Goal: Task Accomplishment & Management: Manage account settings

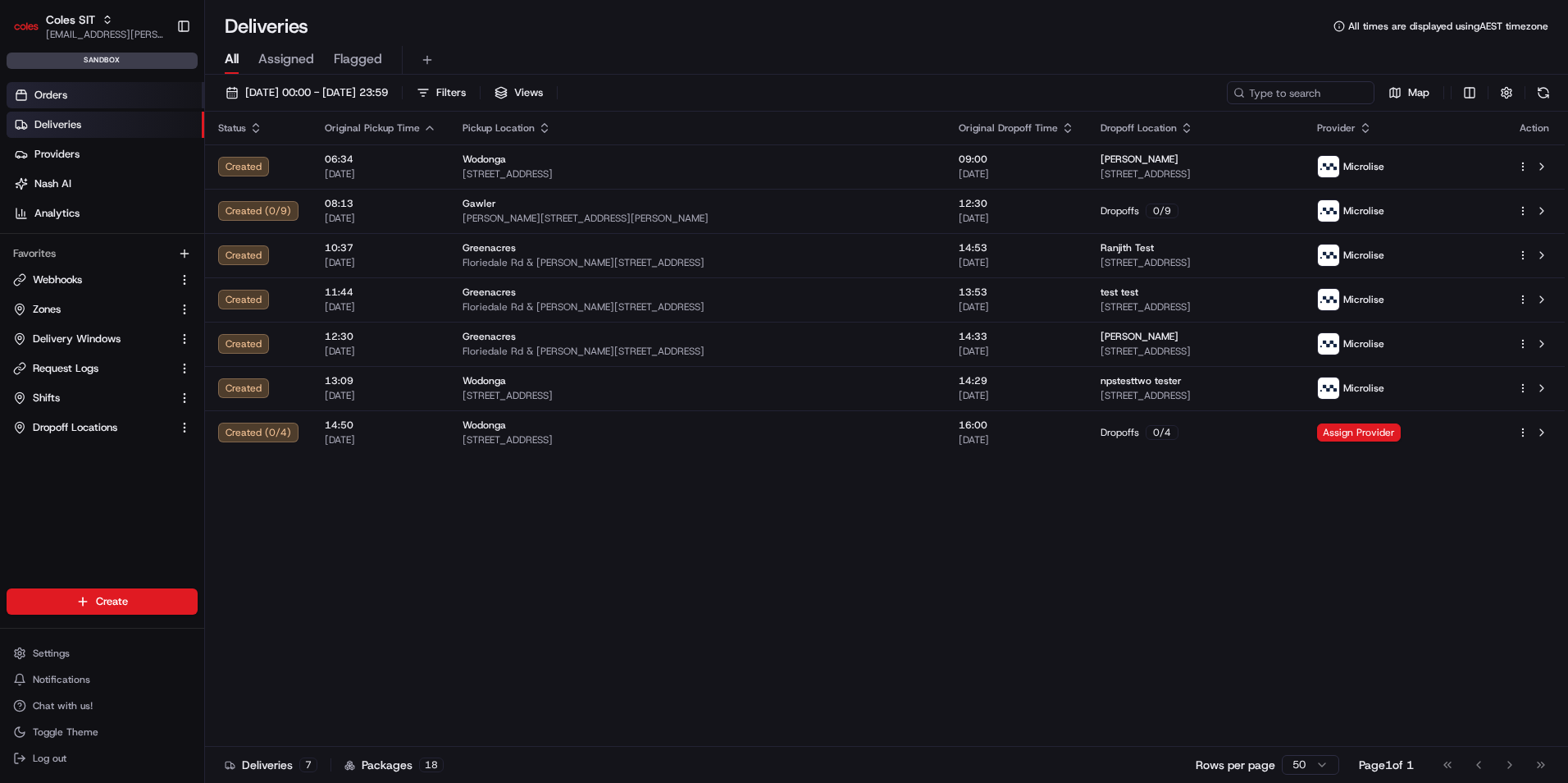
click at [75, 89] on link "Orders" at bounding box center [105, 95] width 197 height 27
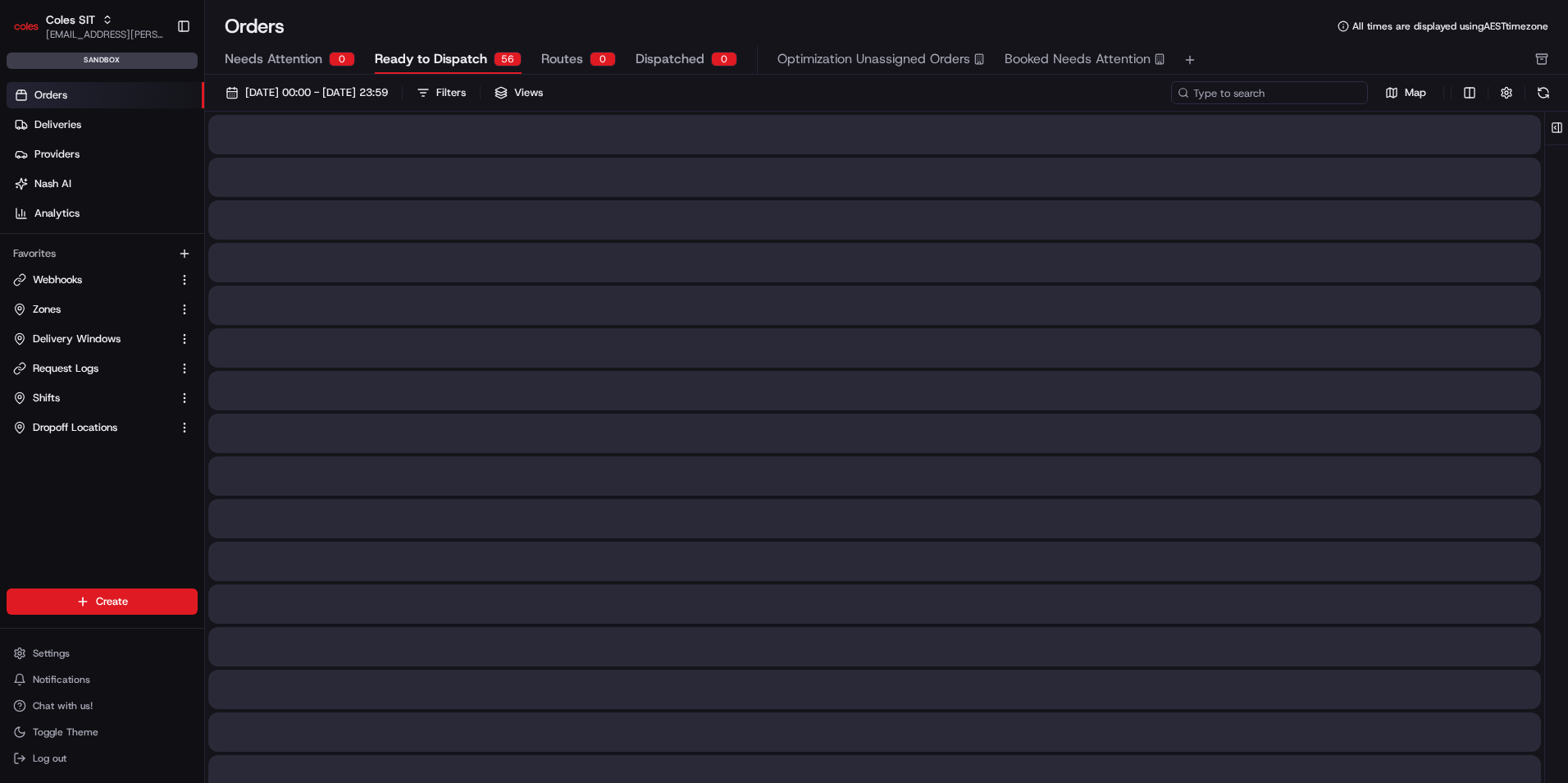
click at [1259, 92] on input at bounding box center [1270, 93] width 197 height 23
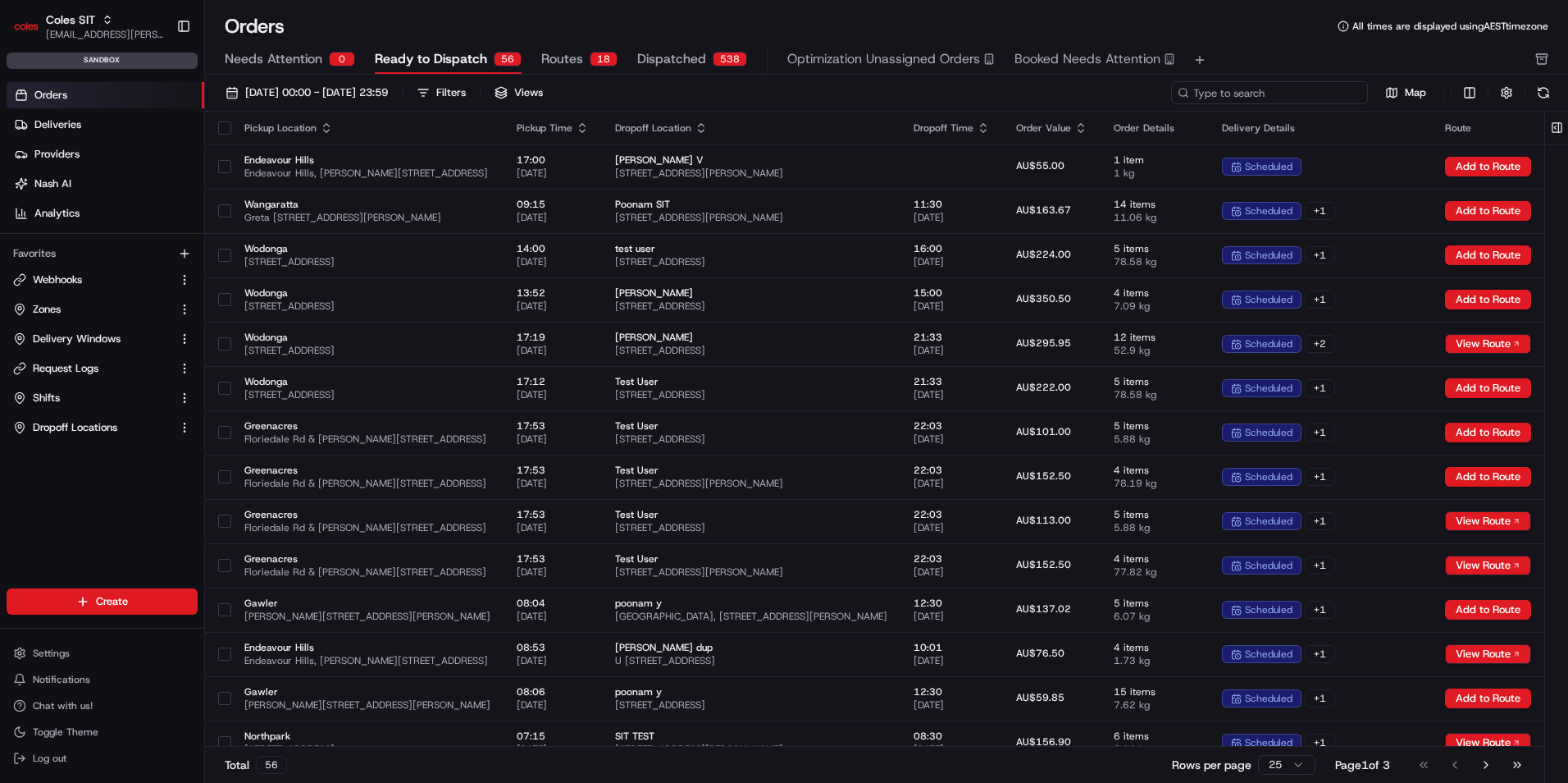
paste input "216623167"
type input "216623167"
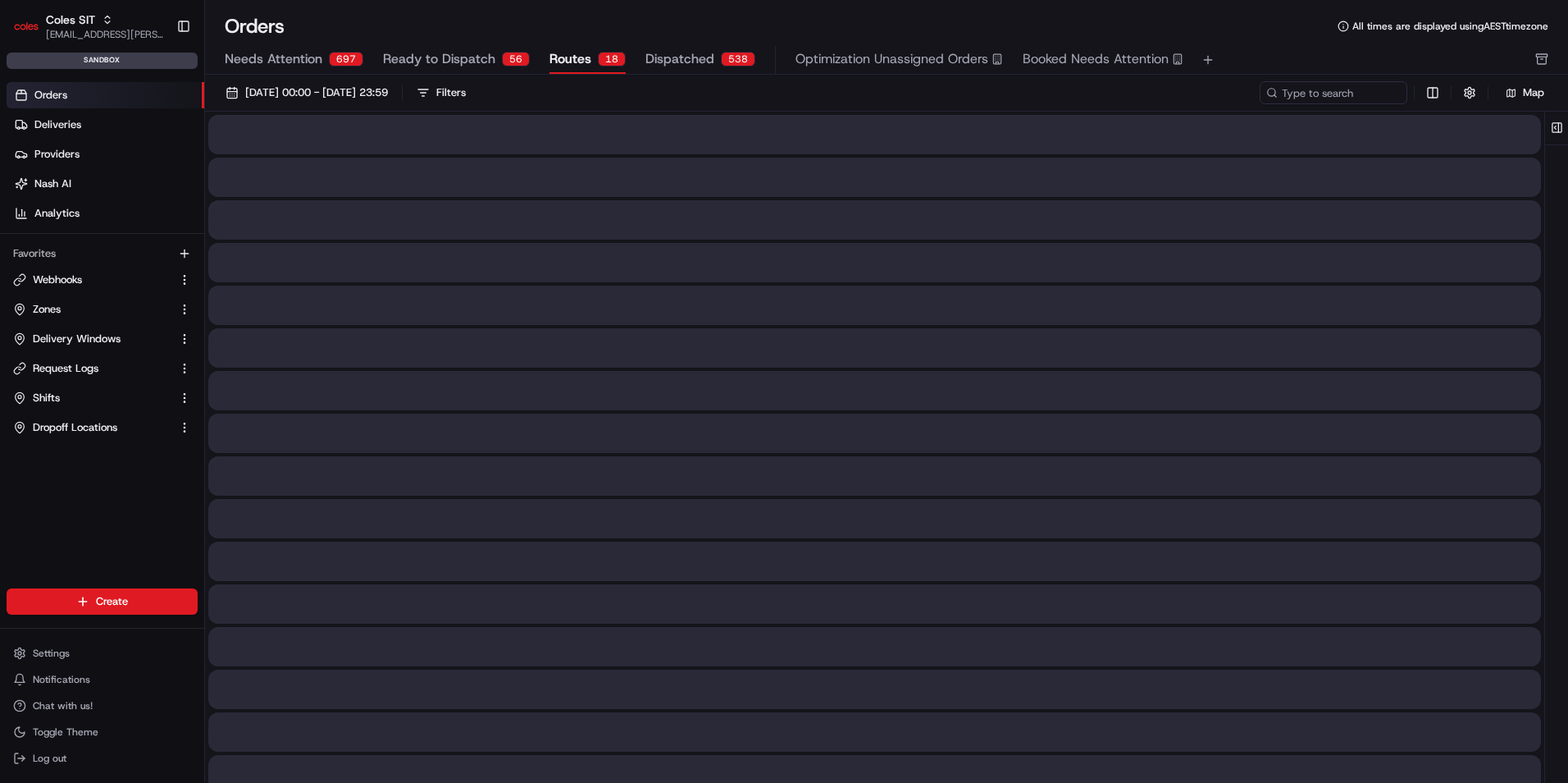
click at [562, 58] on span "Routes" at bounding box center [570, 59] width 42 height 20
click at [668, 59] on span "Dispatched" at bounding box center [680, 59] width 69 height 20
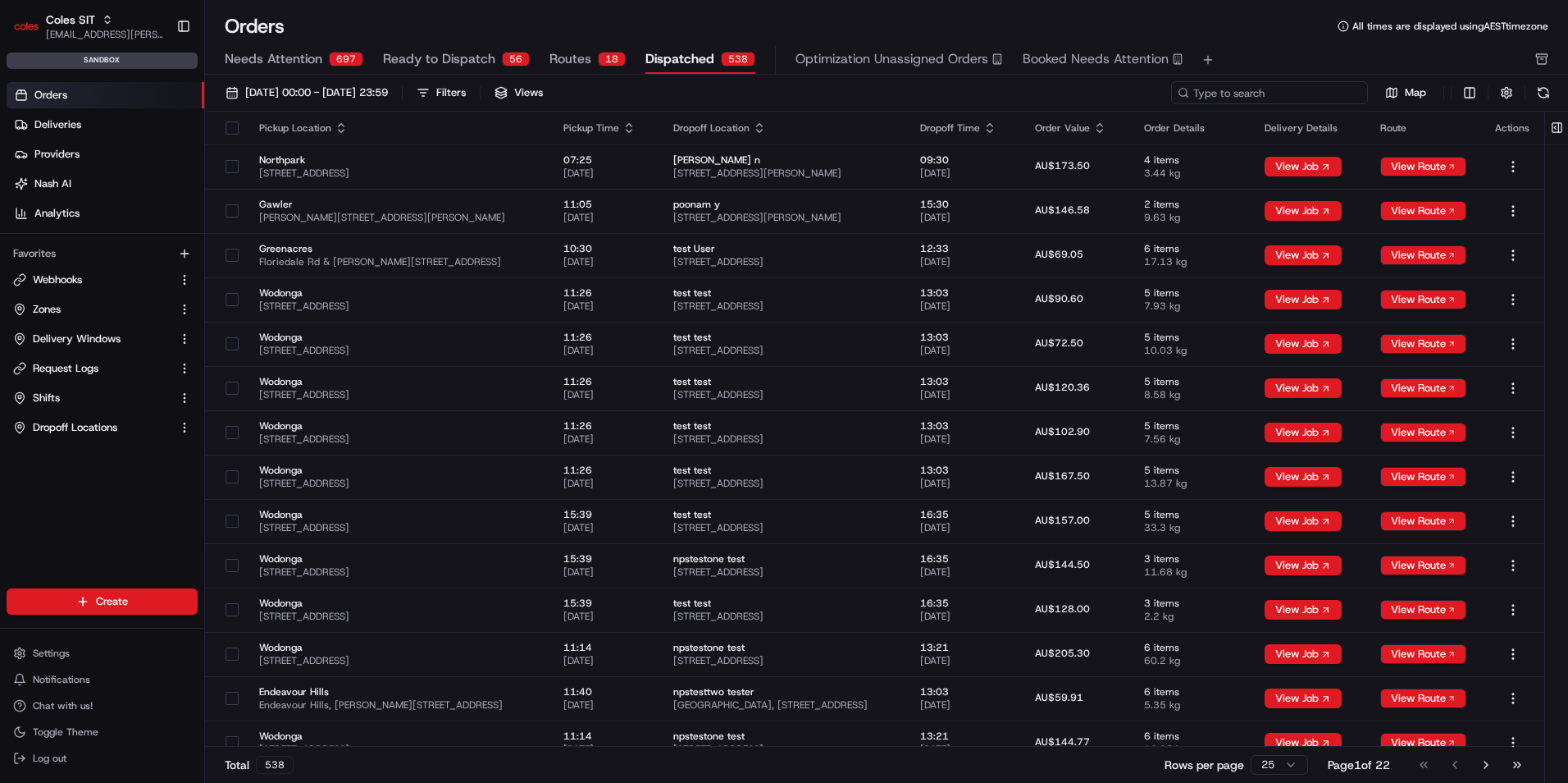
click at [1303, 91] on input at bounding box center [1270, 93] width 197 height 23
paste input "216623167"
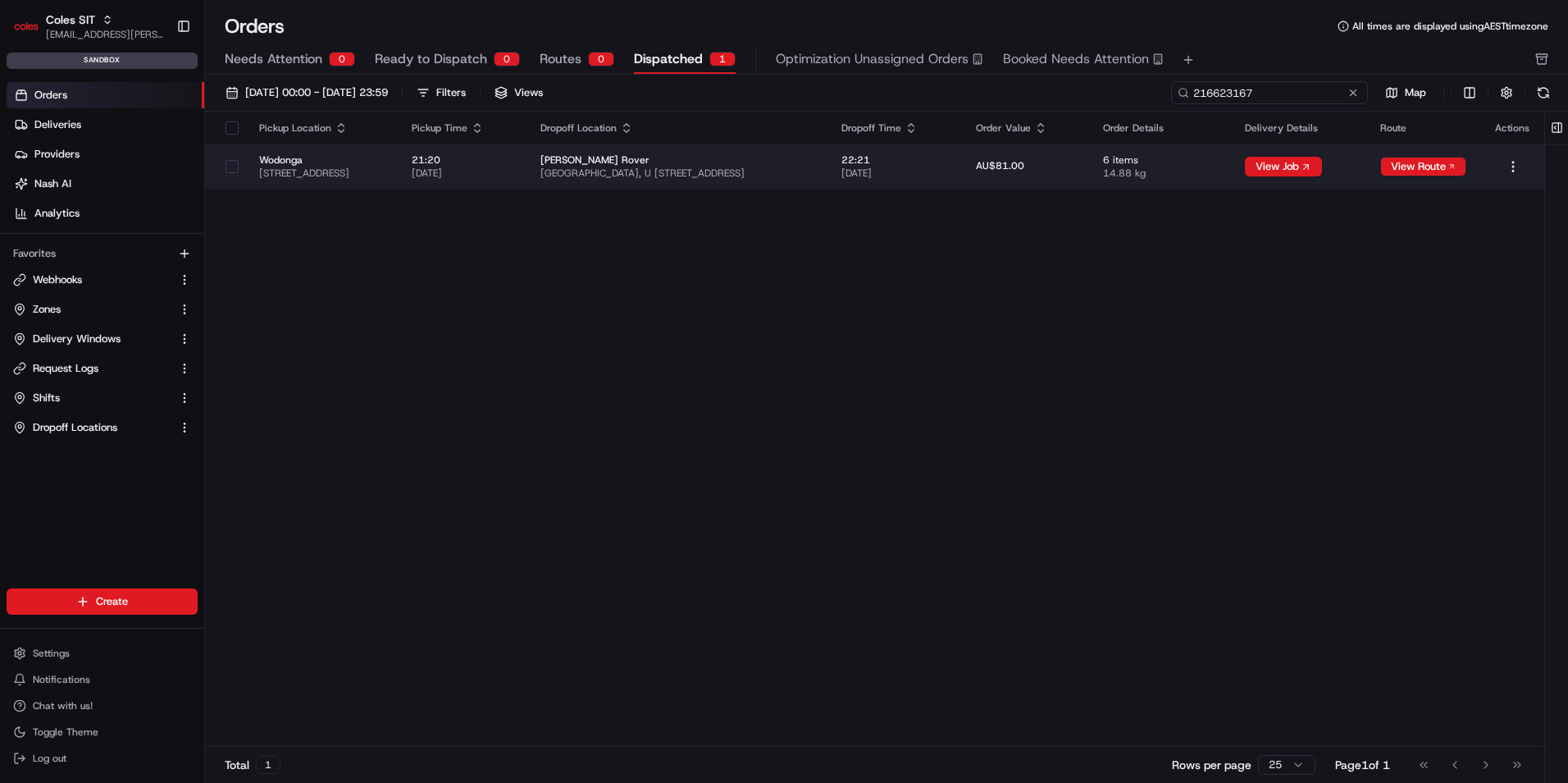
type input "216623167"
click at [950, 161] on span "22:21" at bounding box center [895, 160] width 108 height 13
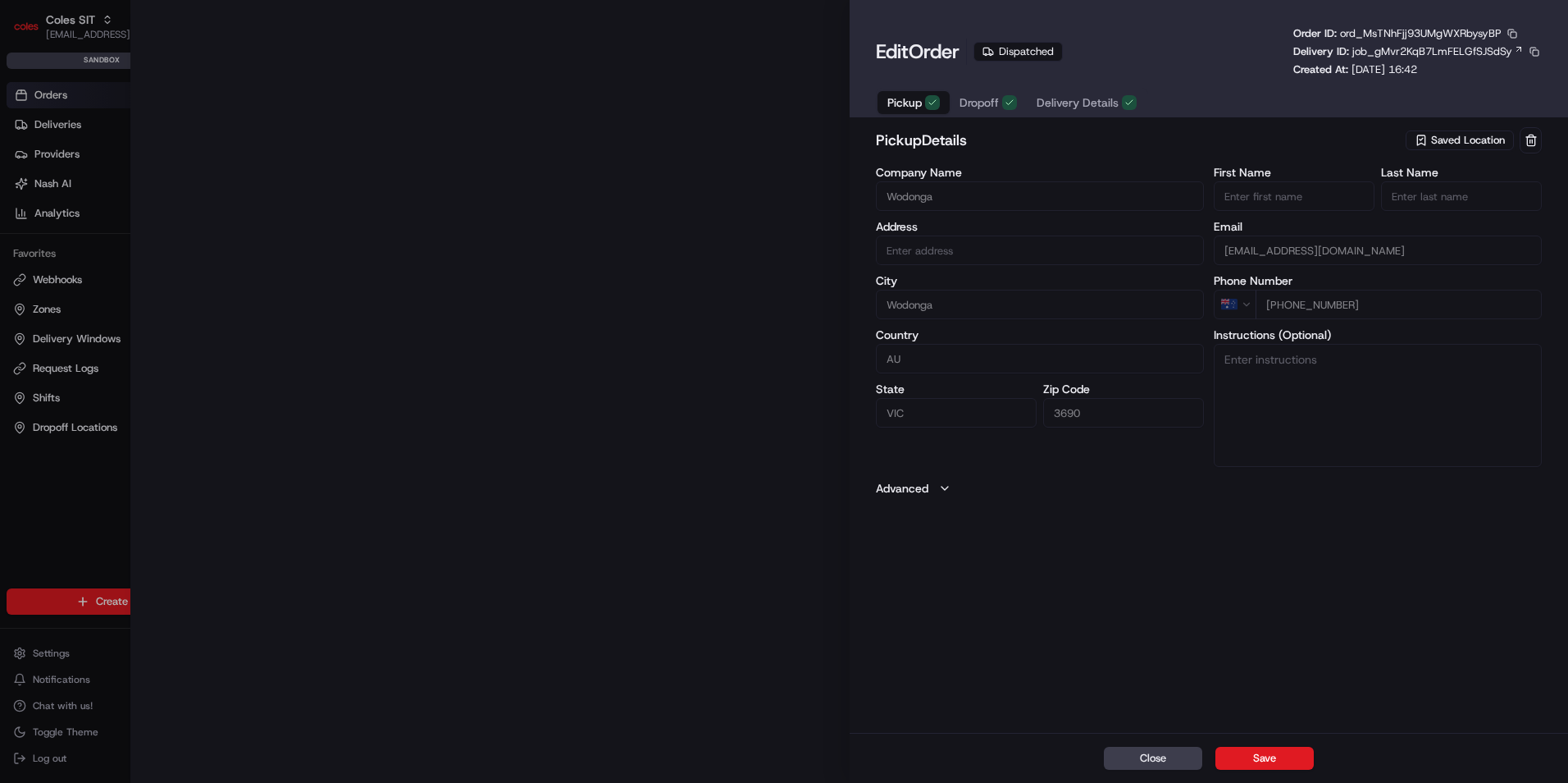
type input "[STREET_ADDRESS]"
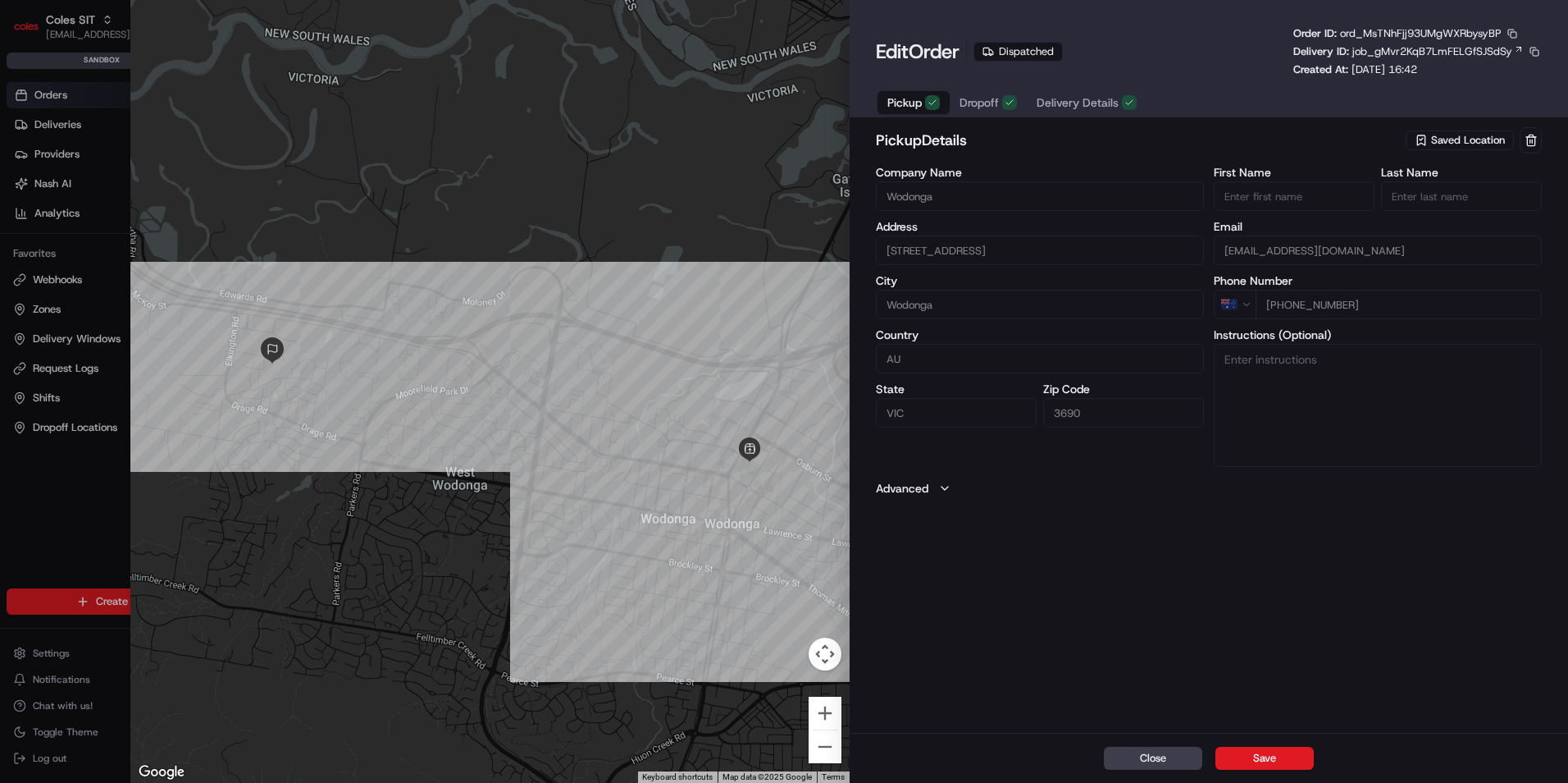
click at [1083, 82] on div "Edit Order Dispatched Order ID: ord_MsTNhFjj93UMgWXRbysyBP Delivery ID: job_gMv…" at bounding box center [1209, 72] width 666 height 91
click at [1515, 49] on icon at bounding box center [1519, 49] width 9 height 9
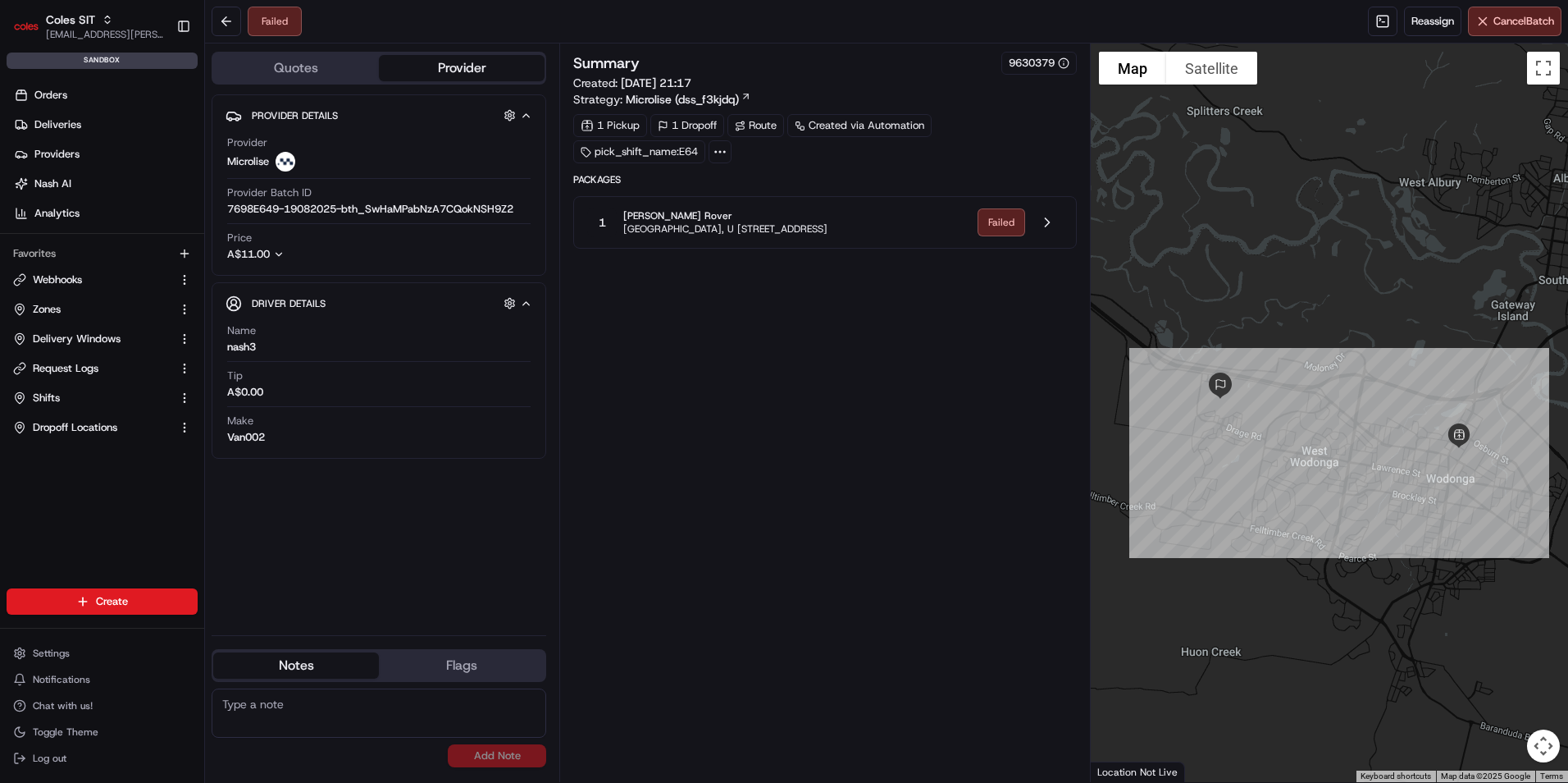
click at [828, 221] on span "[PERSON_NAME] Rover" at bounding box center [725, 216] width 204 height 13
click at [1053, 220] on button at bounding box center [1047, 222] width 31 height 31
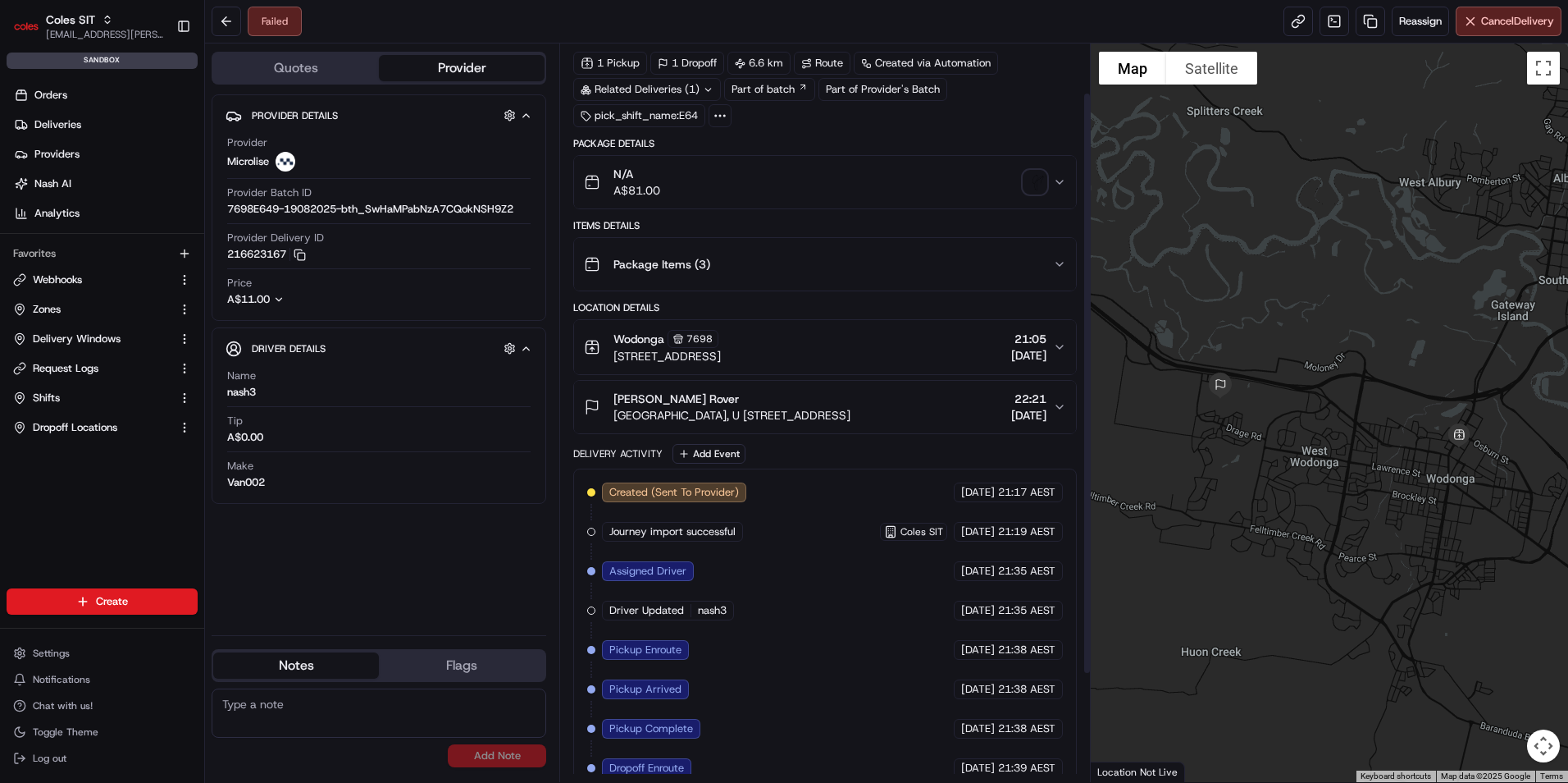
scroll to position [198, 0]
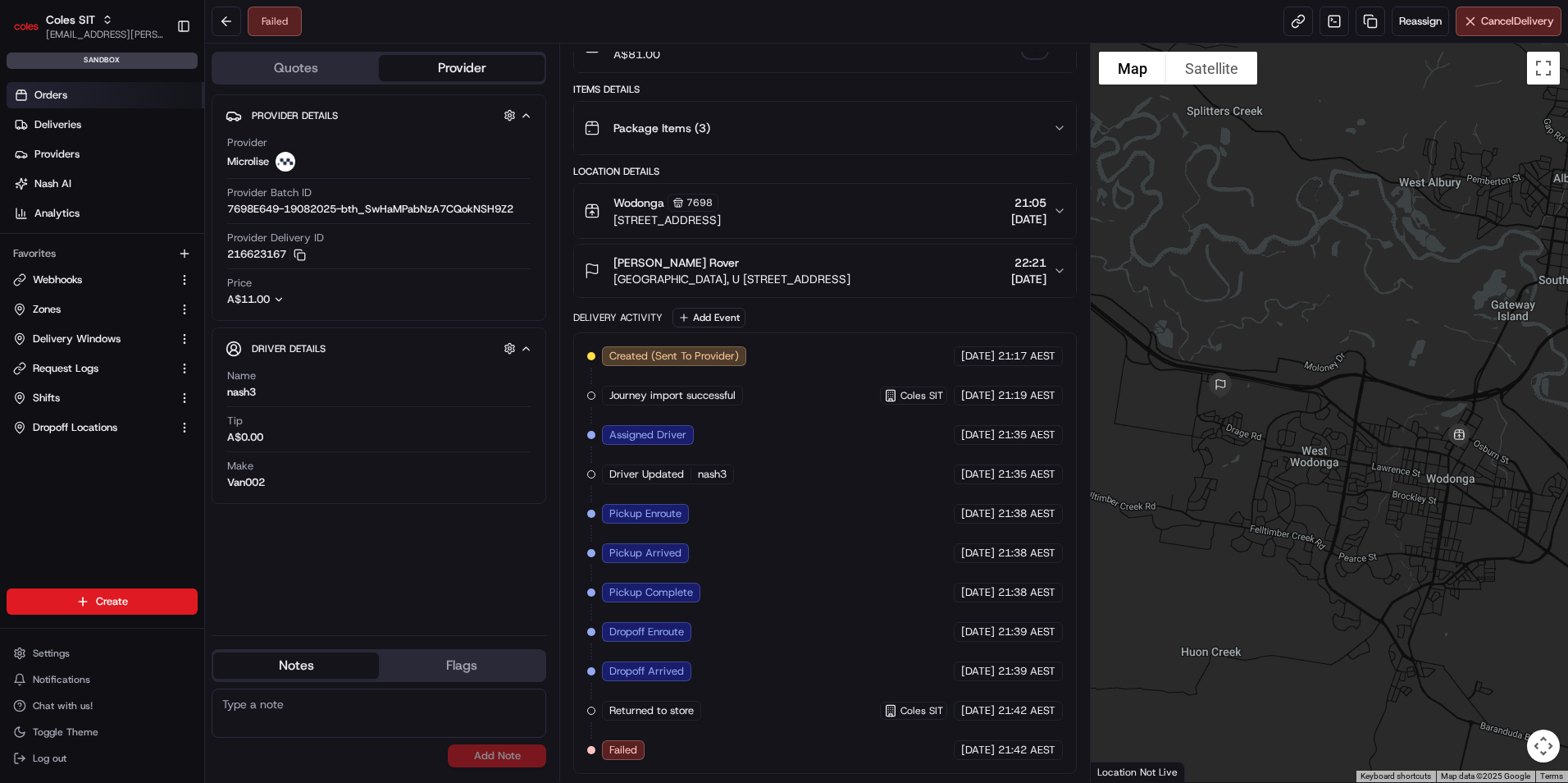
click at [29, 92] on link "Orders" at bounding box center [105, 95] width 197 height 27
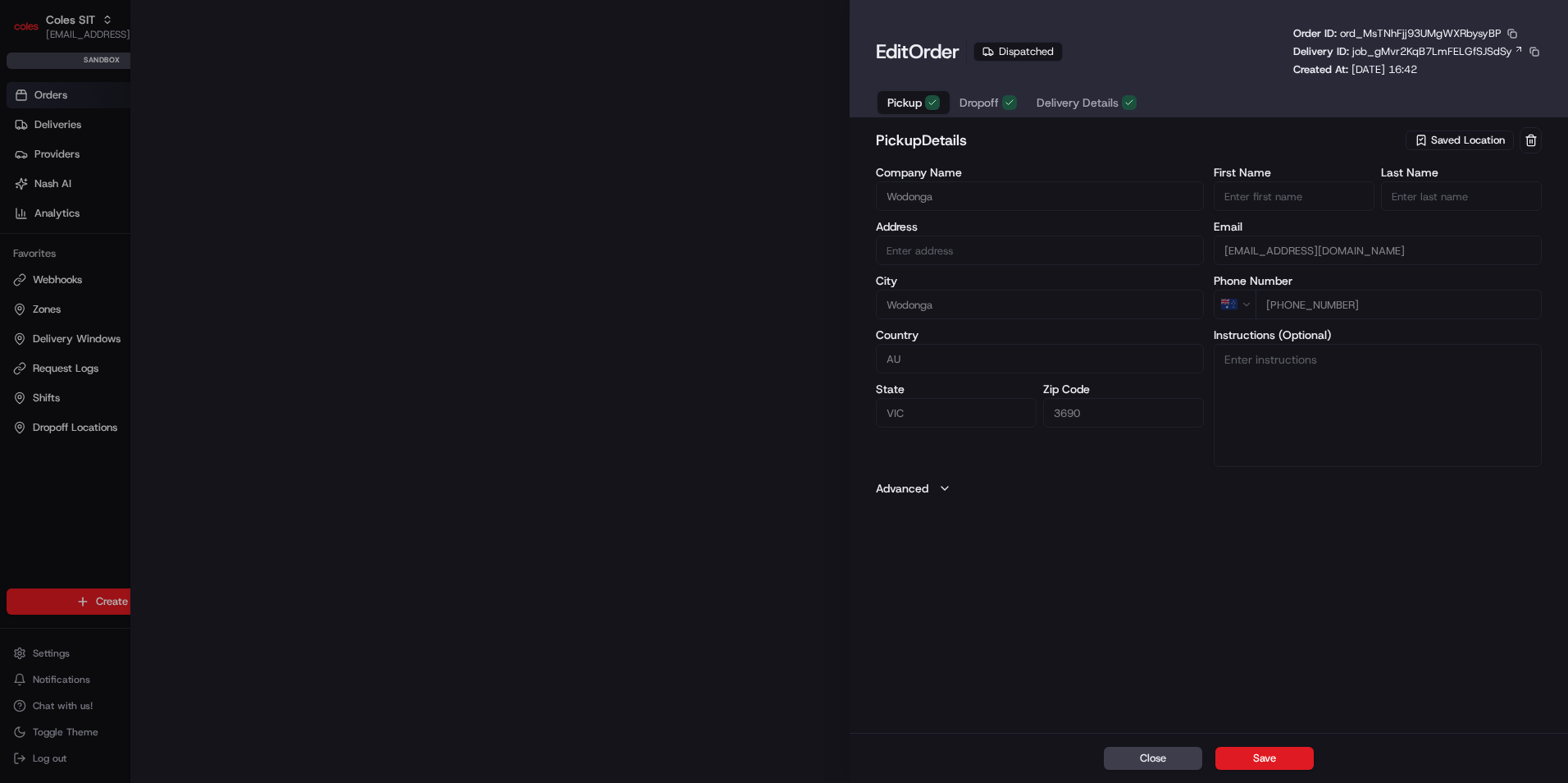
type input "[STREET_ADDRESS]"
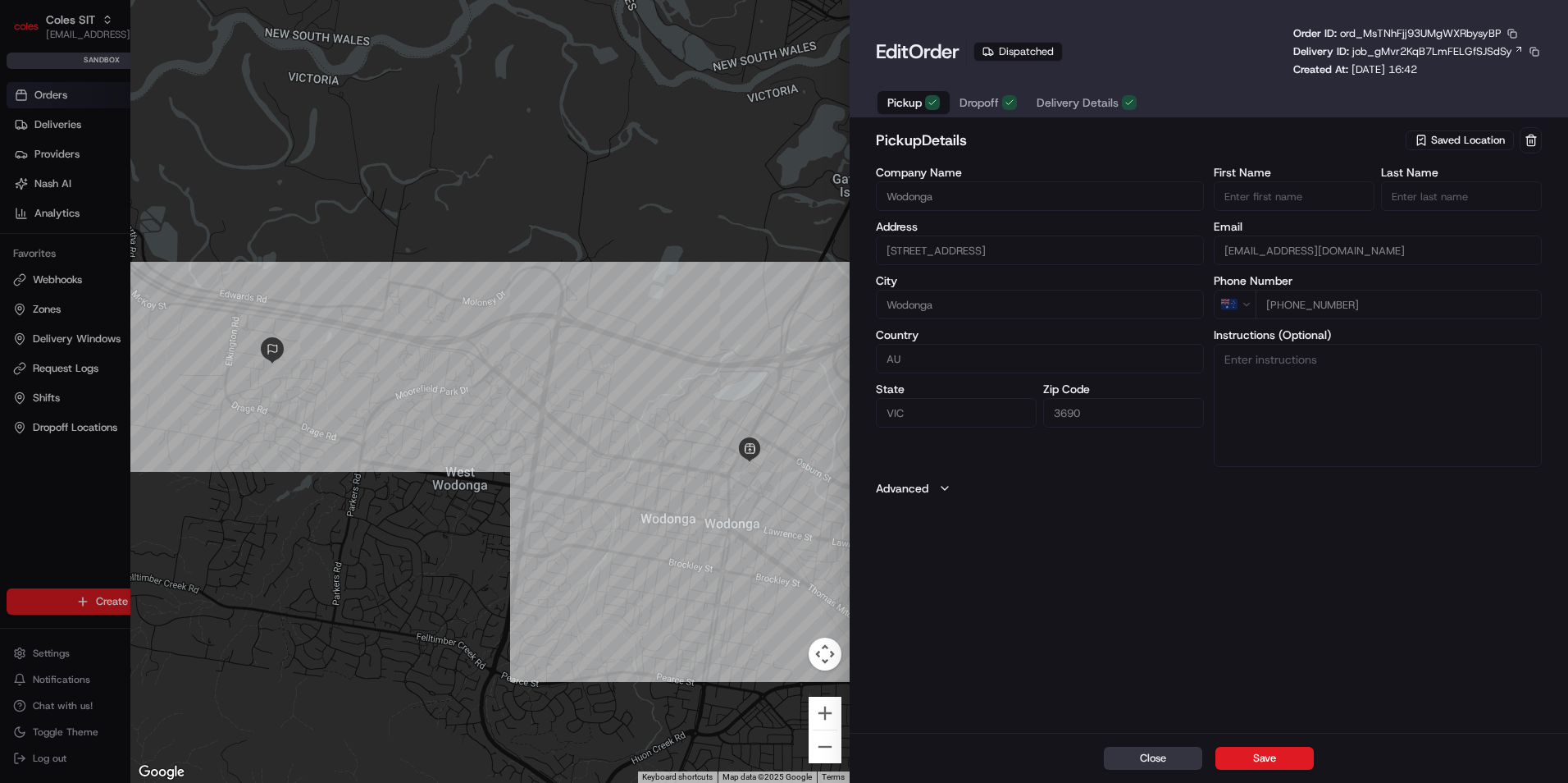
click at [1144, 758] on button "Close" at bounding box center [1153, 758] width 99 height 23
type input "+1"
